Goal: Task Accomplishment & Management: Manage account settings

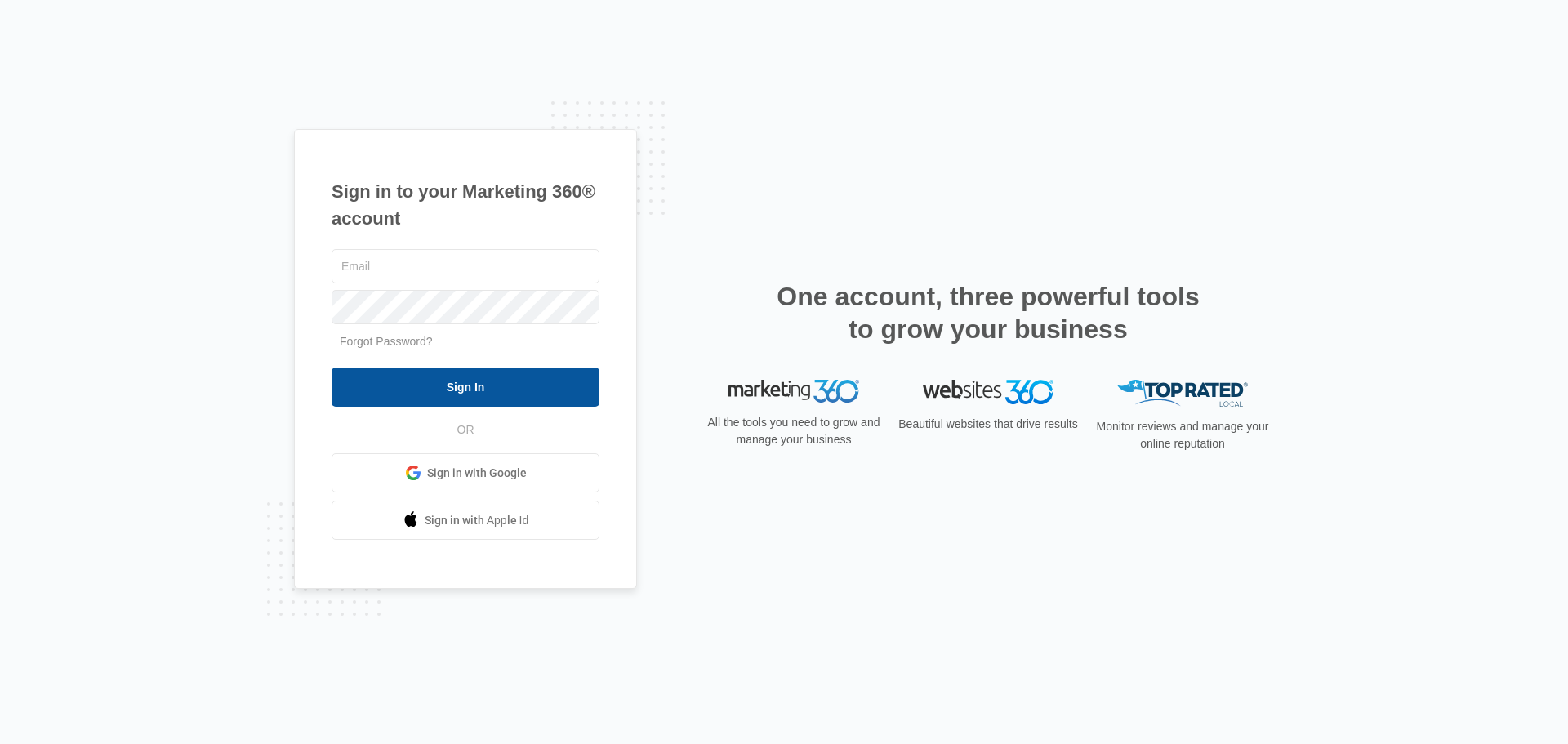
type input "[EMAIL_ADDRESS][DOMAIN_NAME]"
click at [408, 386] on input "Sign In" at bounding box center [465, 387] width 268 height 39
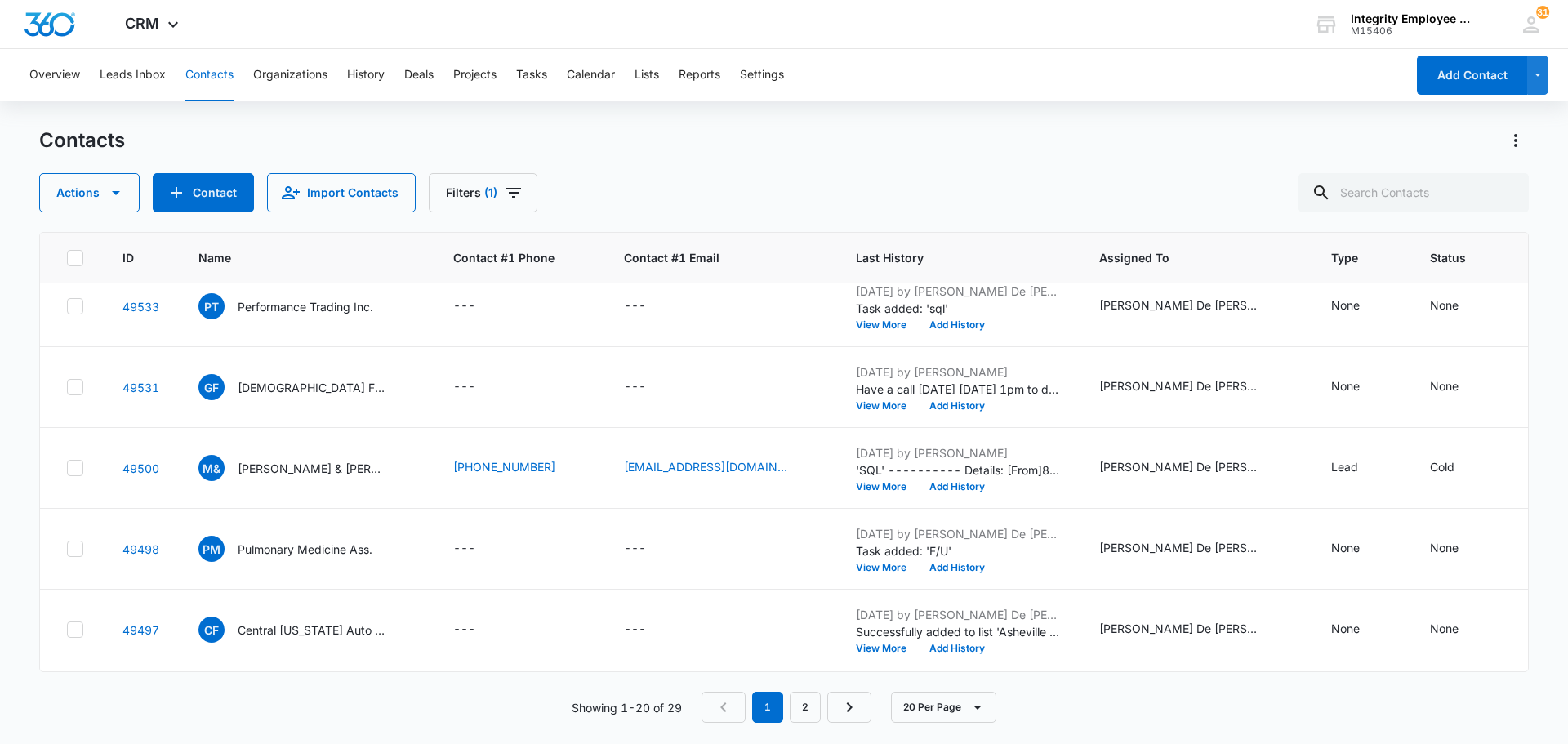
scroll to position [1226, 0]
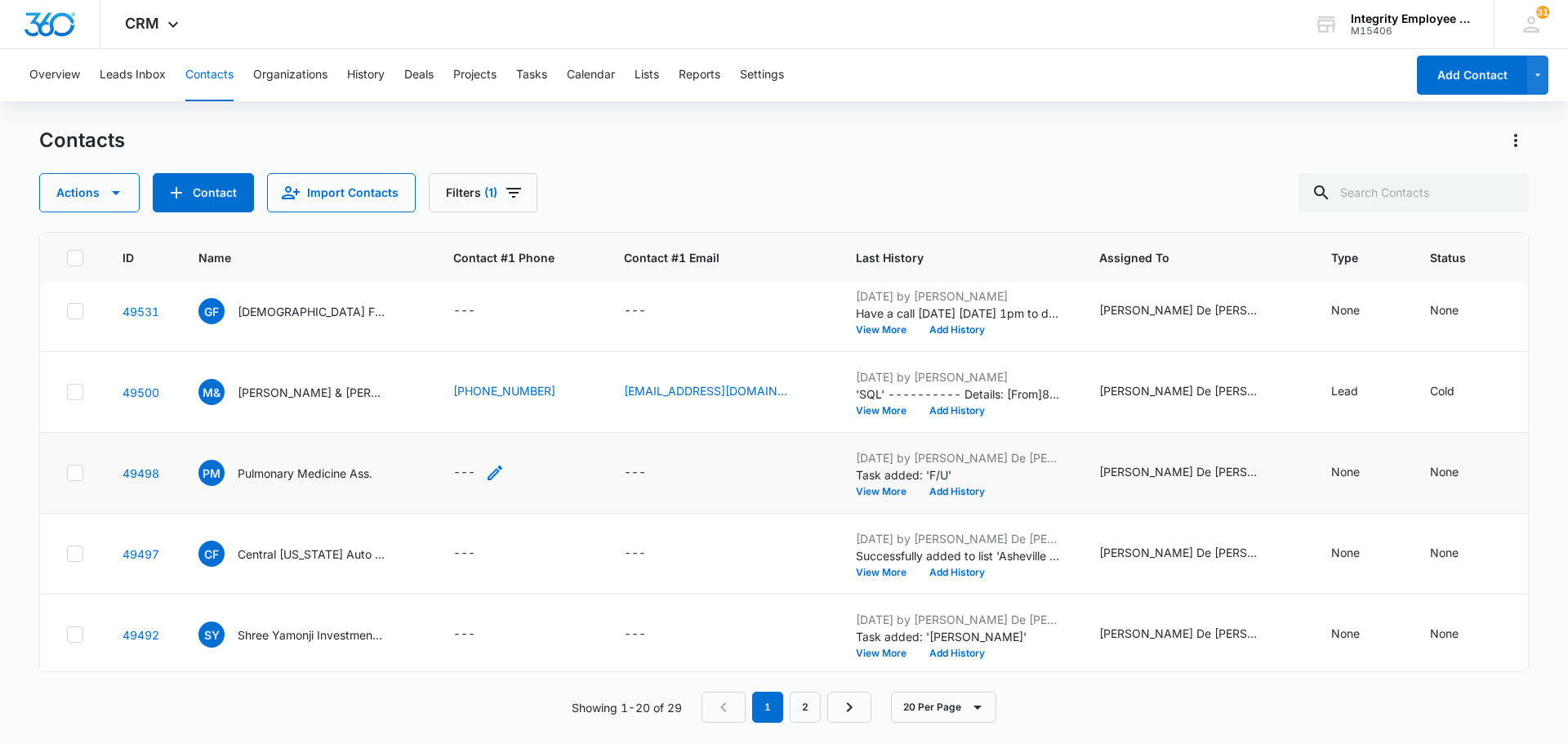
click at [465, 470] on div "---" at bounding box center [463, 473] width 22 height 19
click at [461, 369] on input "Contact #1 Phone" at bounding box center [487, 368] width 205 height 39
type input "[PHONE_NUMBER]"
click at [555, 418] on button "Save" at bounding box center [566, 420] width 48 height 31
click at [641, 474] on div "---" at bounding box center [650, 473] width 52 height 19
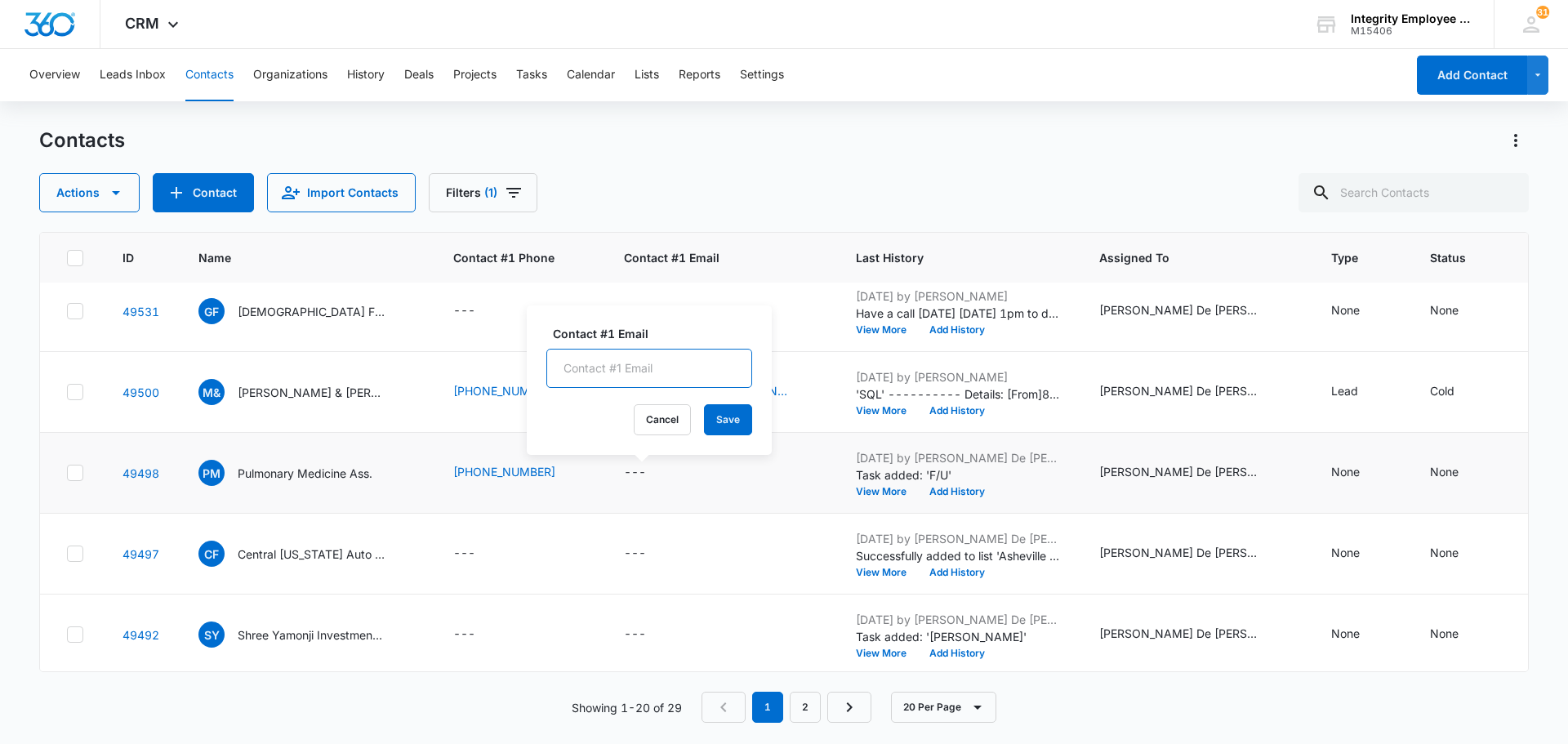
click at [568, 365] on input "Contact #1 Email" at bounding box center [649, 368] width 205 height 39
type input "J"
type input "[EMAIL_ADDRESS][DOMAIN_NAME]"
click at [711, 424] on button "Save" at bounding box center [728, 420] width 48 height 31
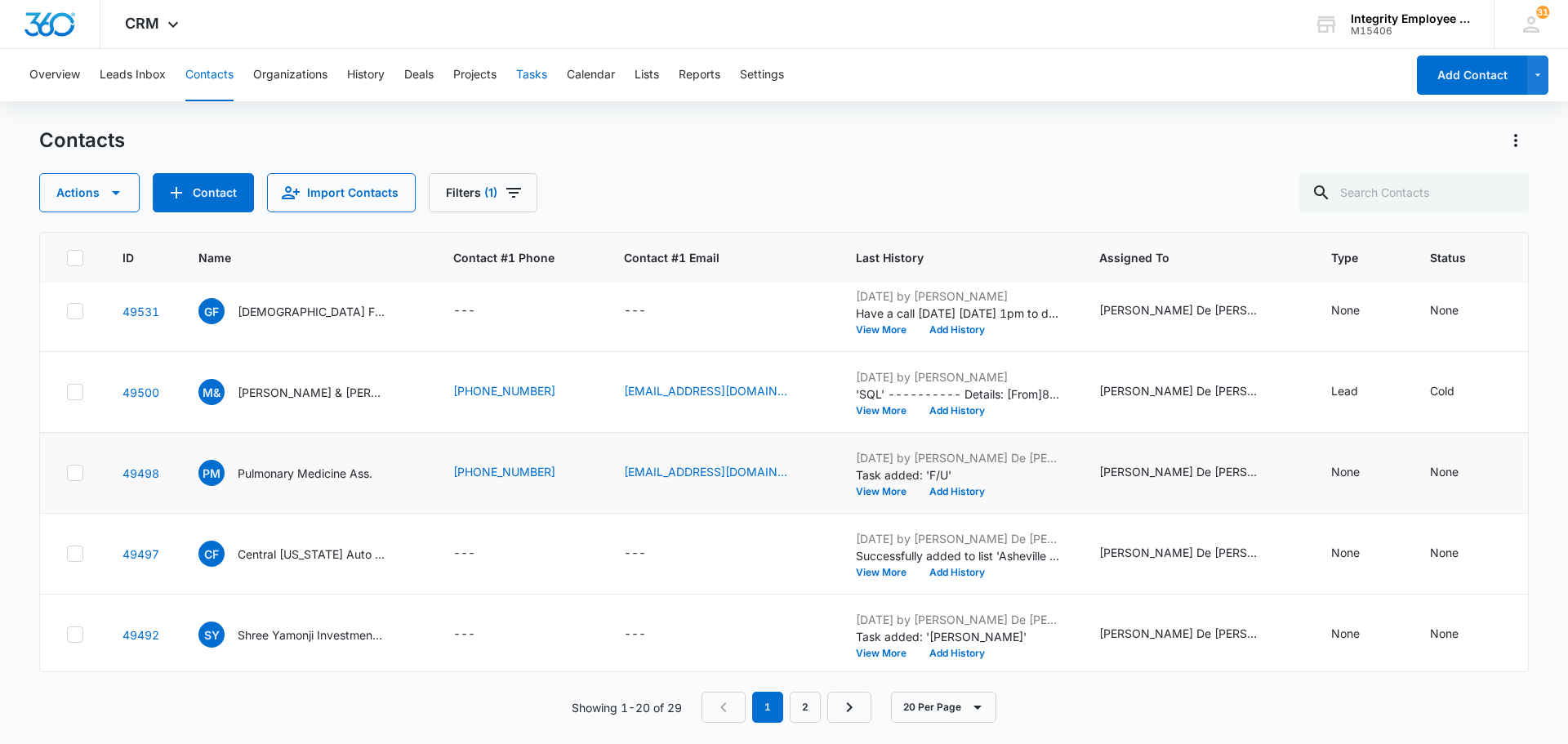
click at [540, 76] on button "Tasks" at bounding box center [532, 75] width 31 height 52
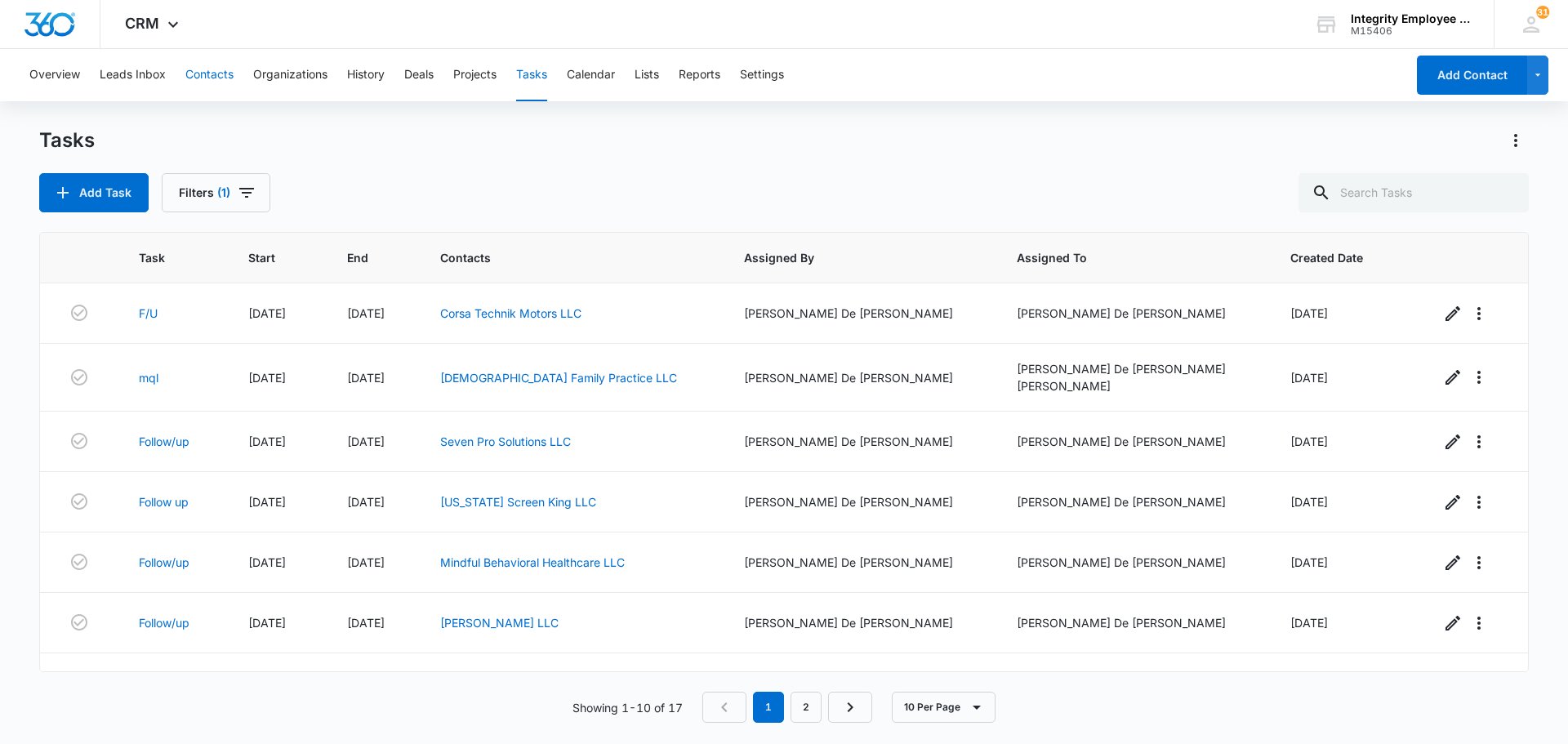
click at [215, 68] on button "Contacts" at bounding box center [209, 75] width 48 height 52
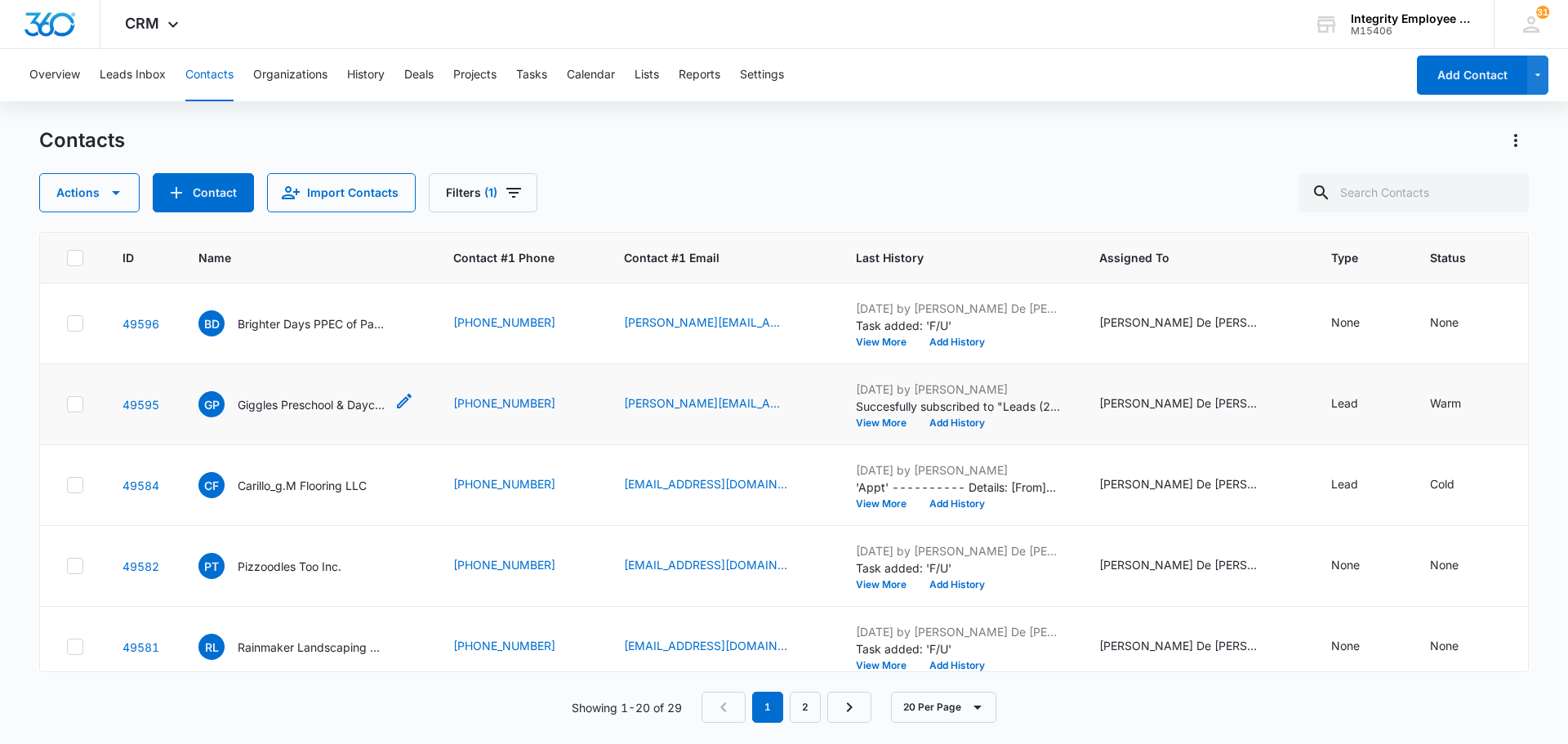
click at [311, 410] on p "Giggles Preschool & Daycare IN" at bounding box center [311, 405] width 147 height 17
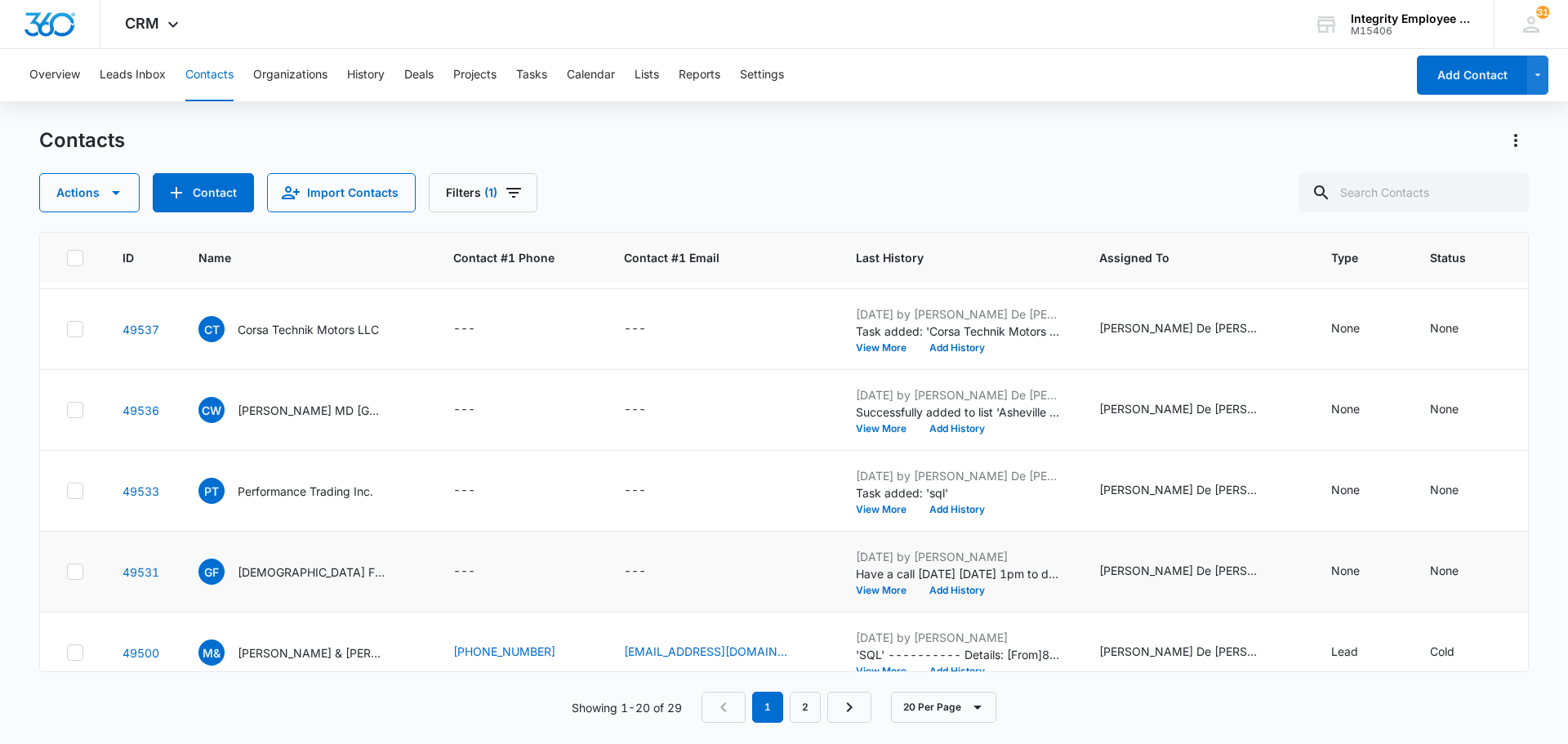
scroll to position [914, 0]
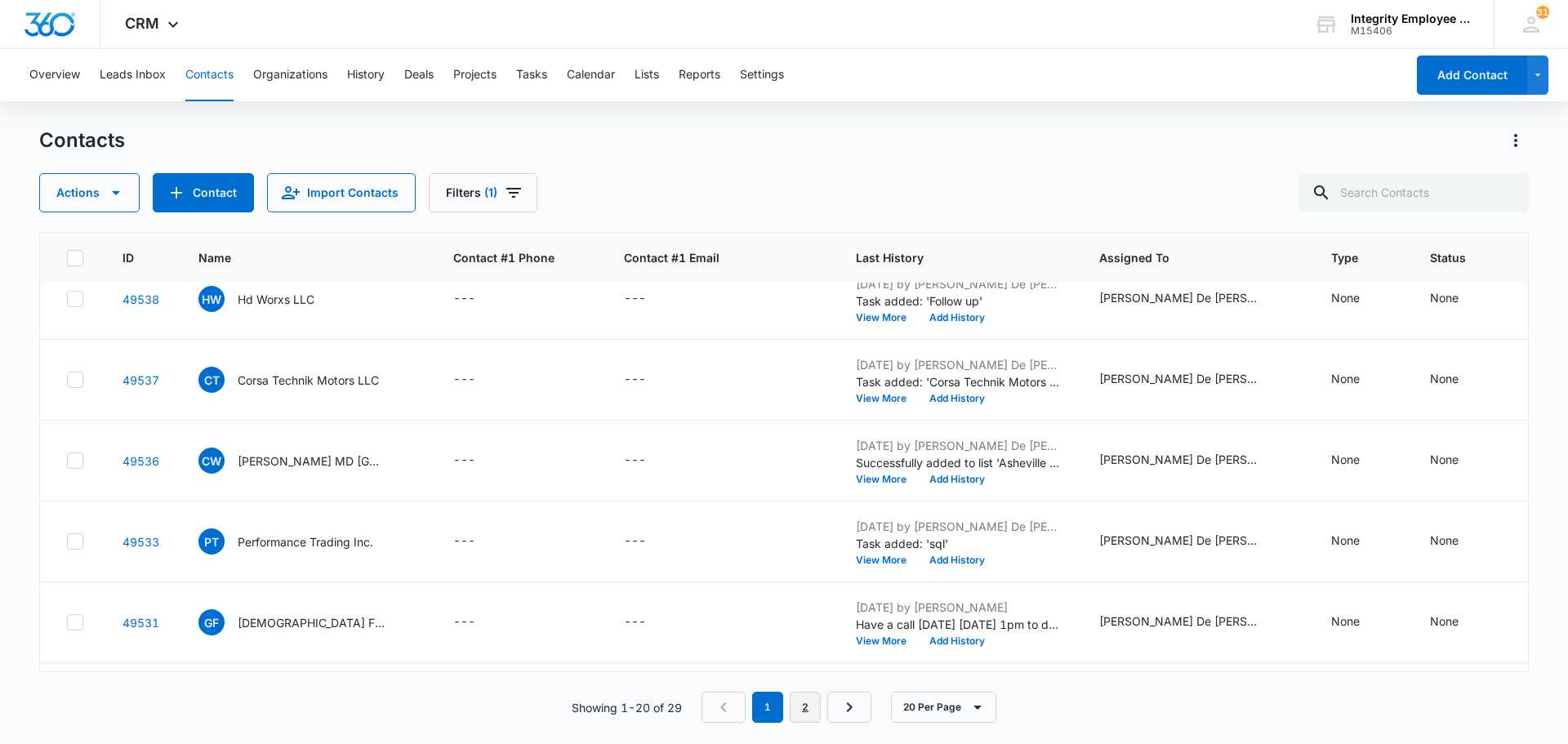
click at [804, 710] on link "2" at bounding box center [805, 708] width 31 height 31
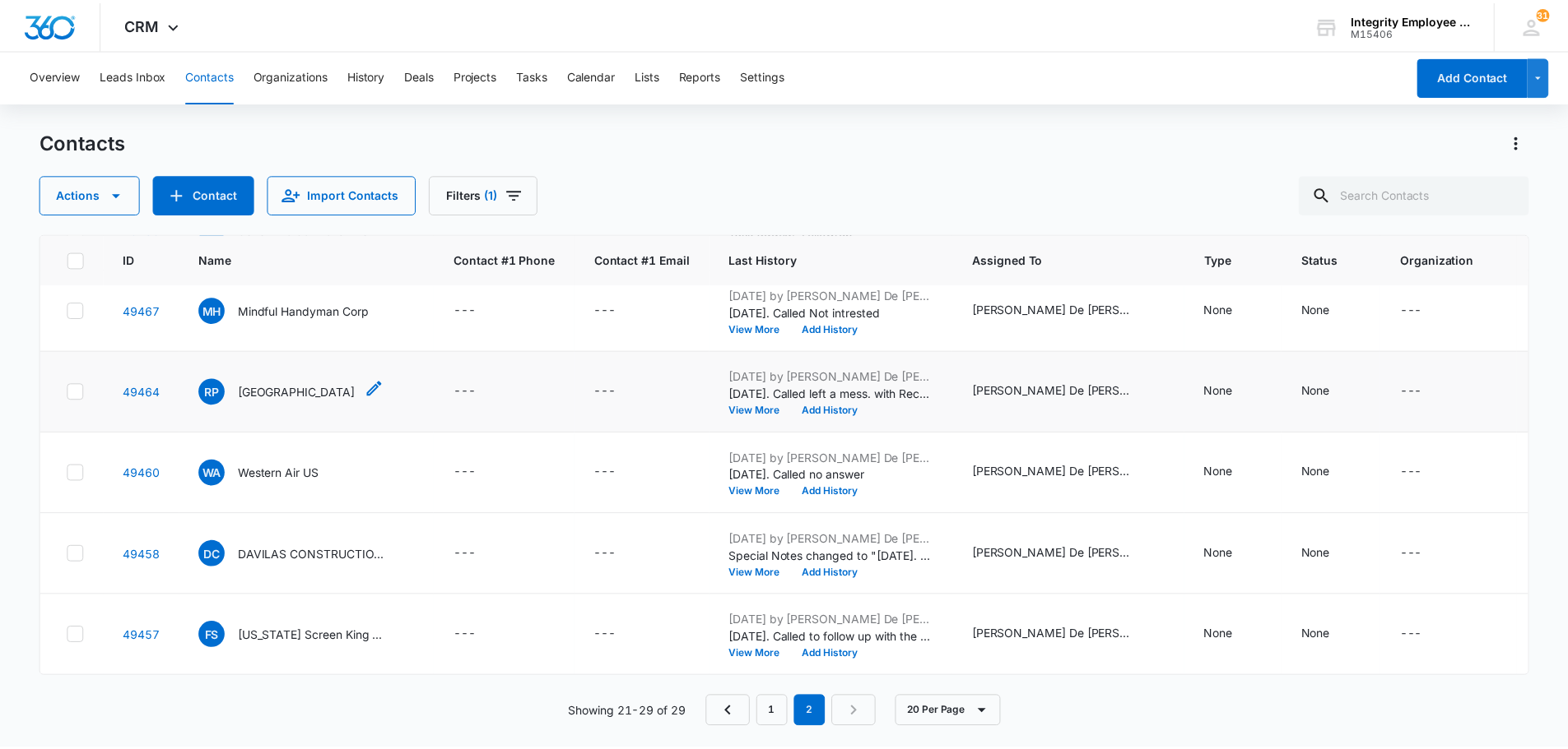
scroll to position [354, 0]
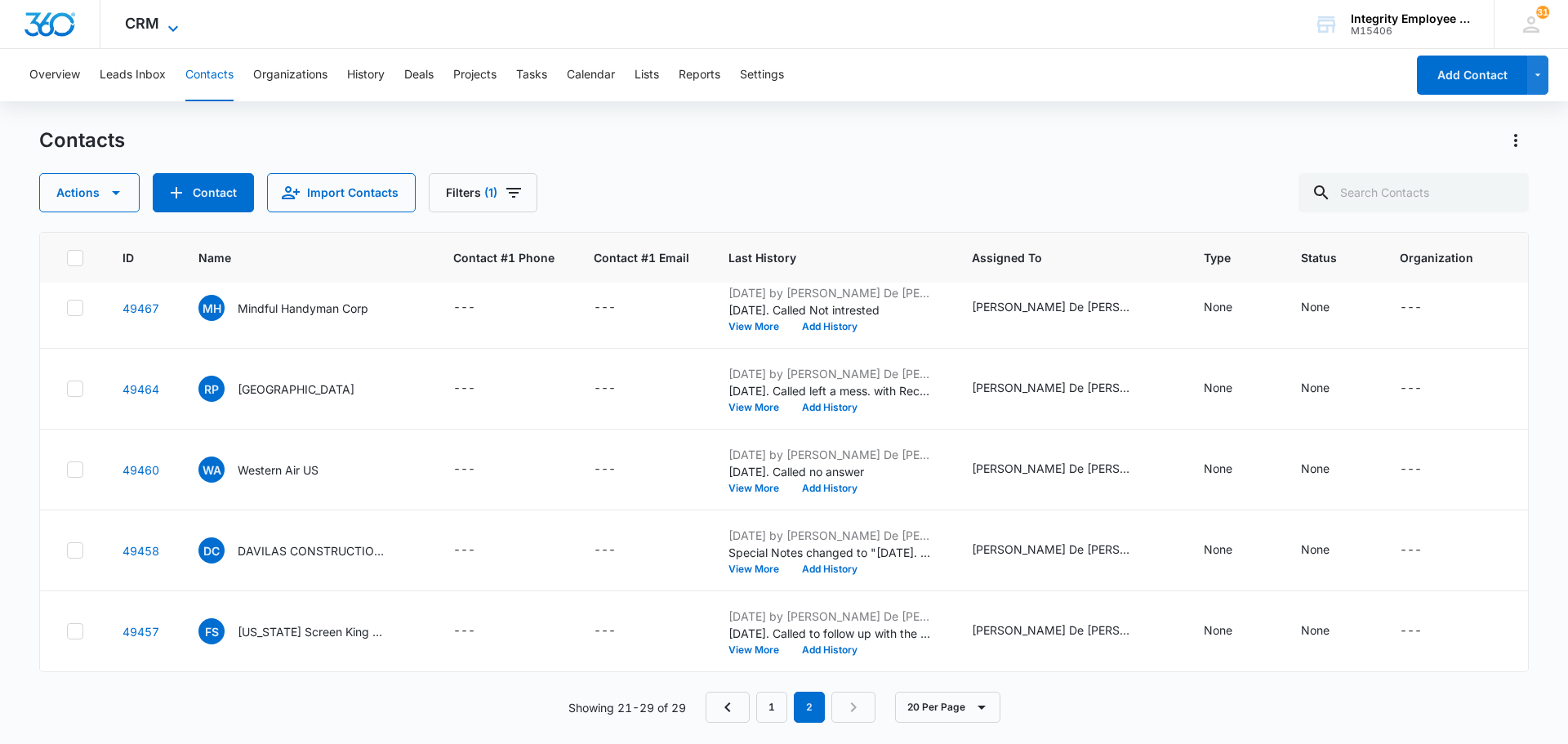
click at [172, 30] on icon at bounding box center [173, 28] width 10 height 6
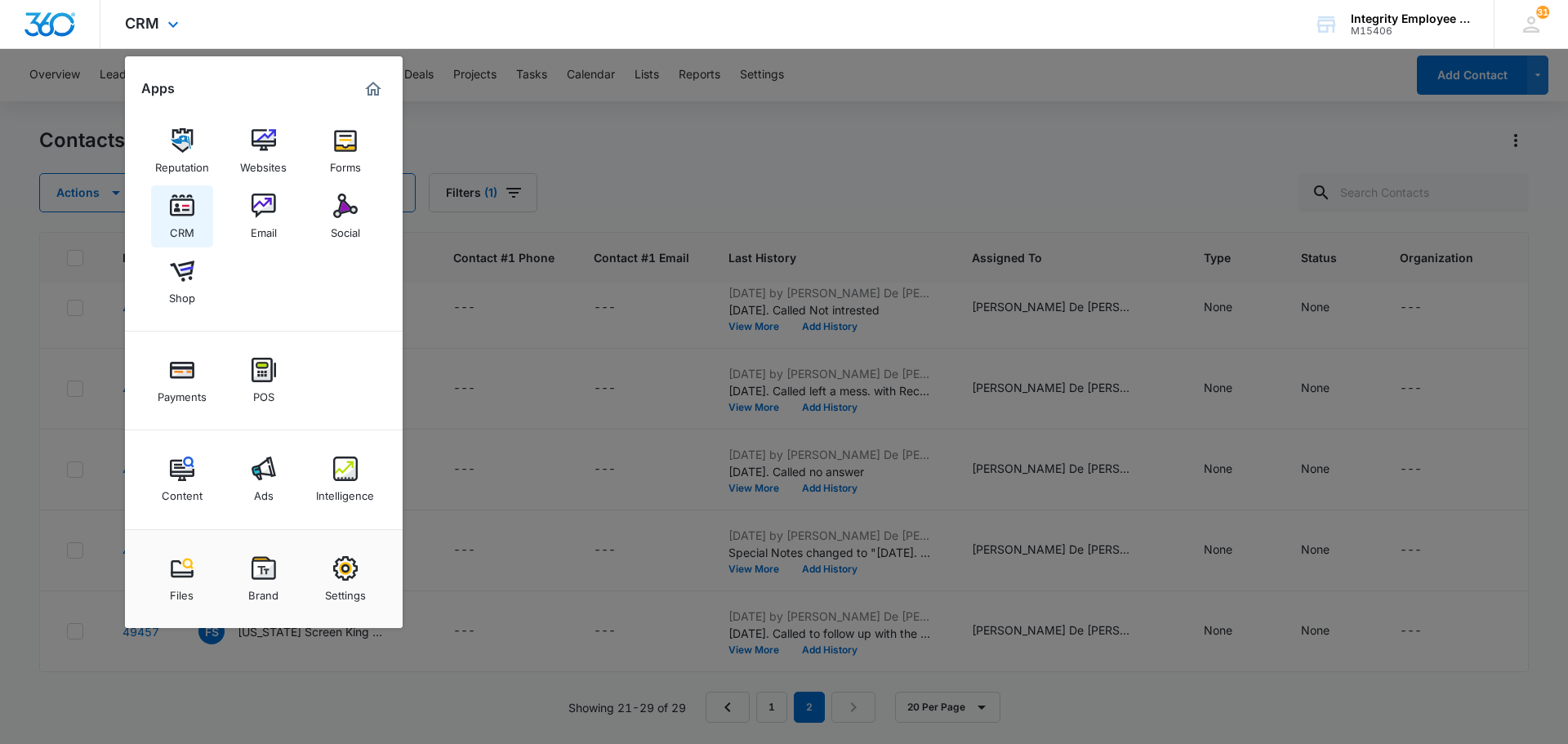
click at [189, 206] on img at bounding box center [182, 206] width 25 height 25
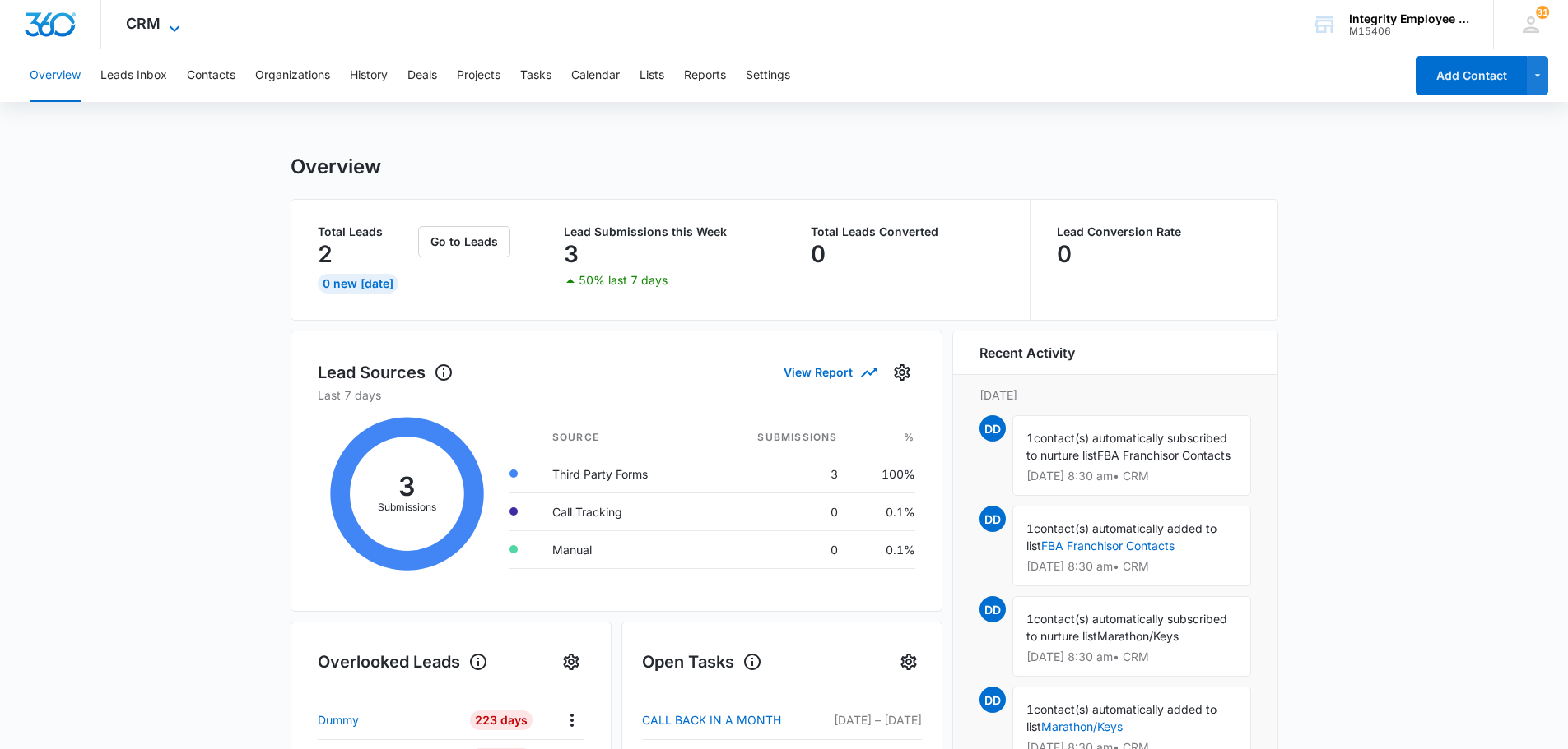
click at [166, 25] on icon at bounding box center [174, 29] width 19 height 19
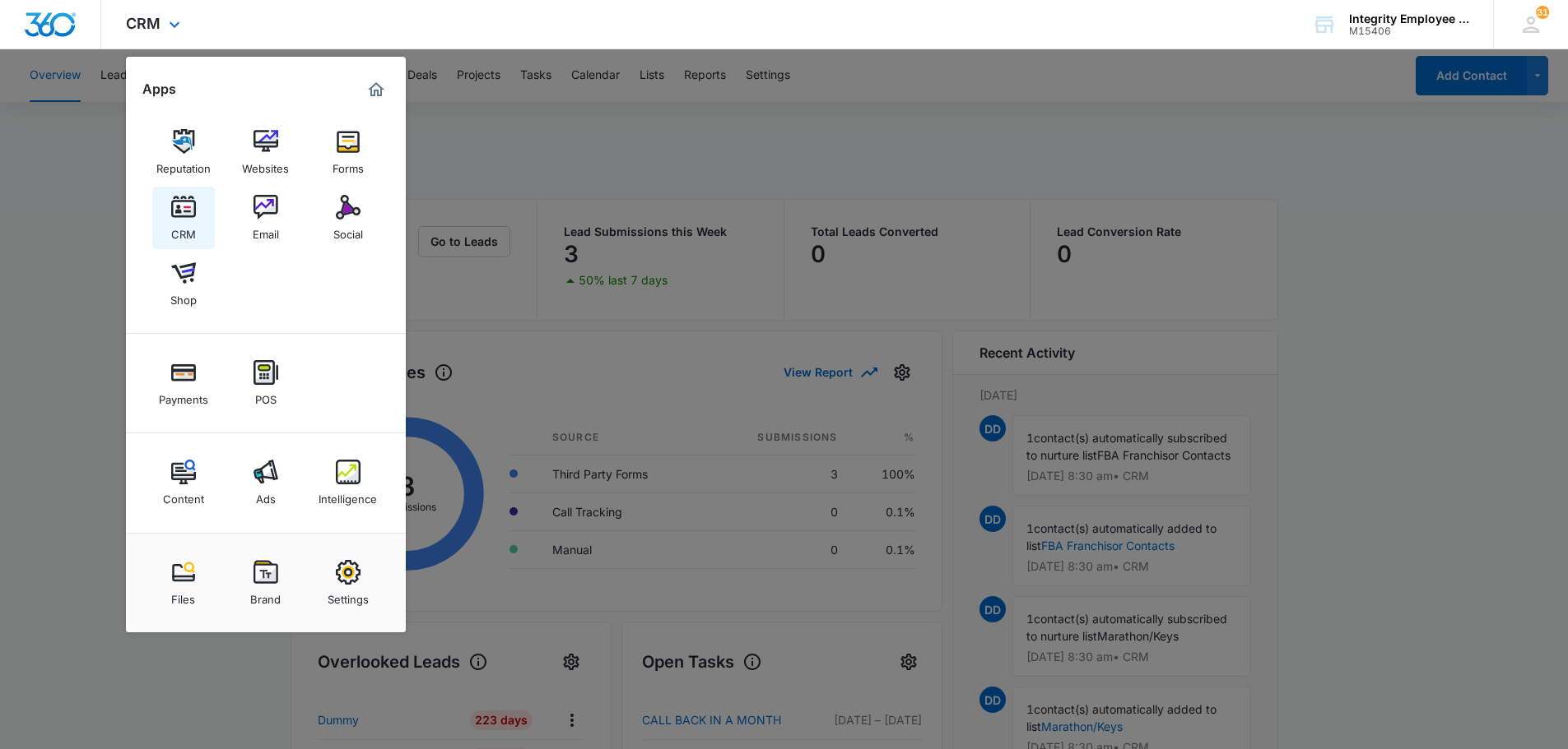
click at [177, 205] on img at bounding box center [184, 208] width 25 height 25
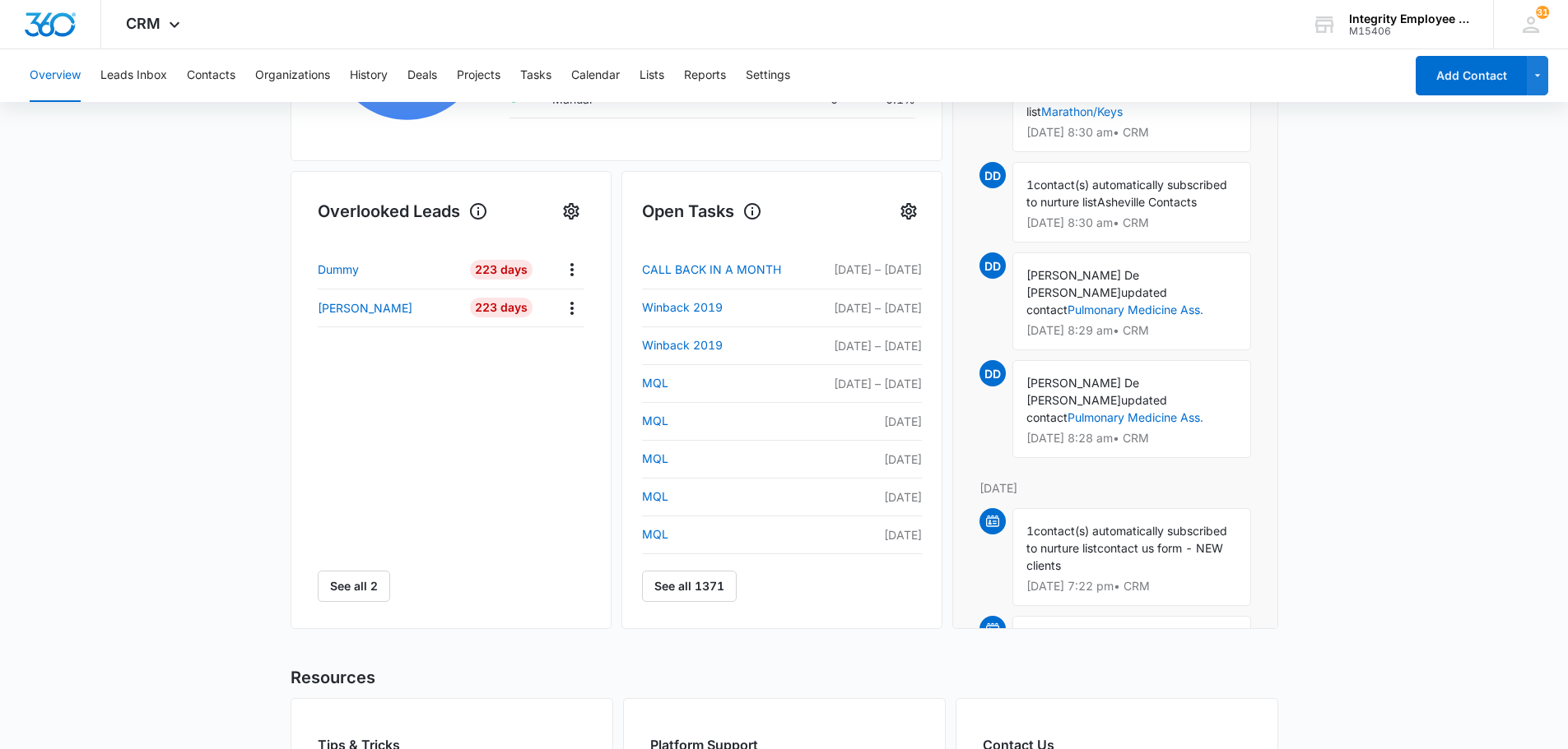
scroll to position [422, 0]
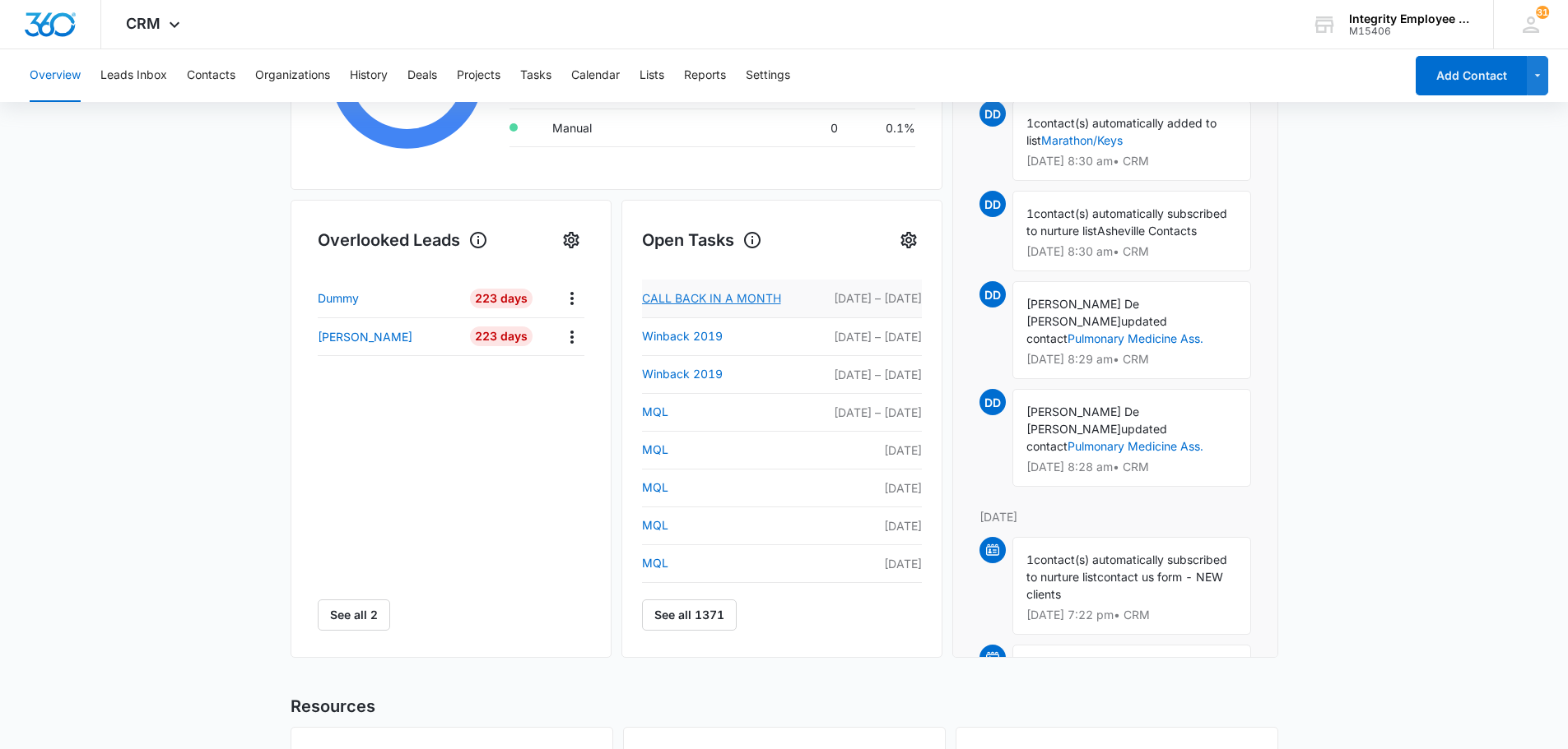
click at [766, 299] on link "CALL BACK IN A MONTH" at bounding box center [727, 299] width 171 height 19
